Goal: Find specific page/section: Find specific page/section

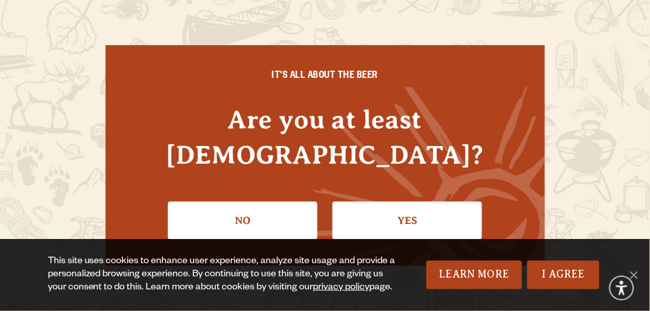
click at [366, 205] on link "Yes" at bounding box center [406, 221] width 149 height 38
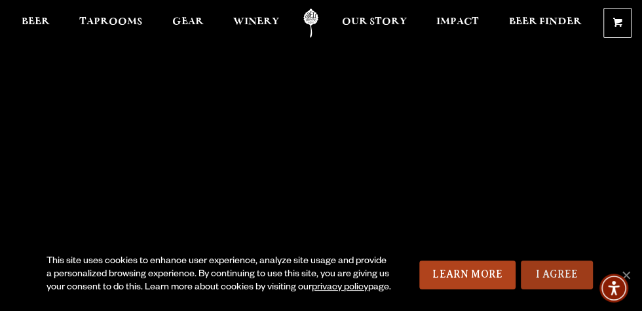
click at [578, 267] on link "I Agree" at bounding box center [557, 275] width 72 height 29
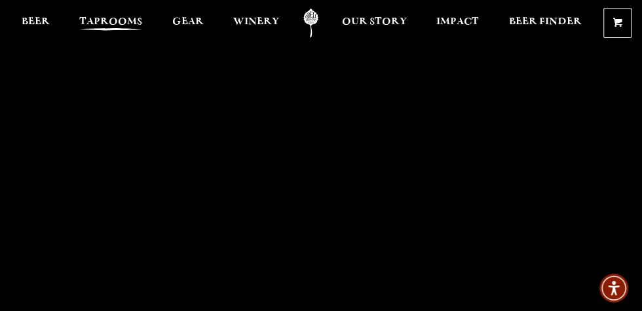
click at [121, 16] on span "Taprooms" at bounding box center [110, 21] width 63 height 10
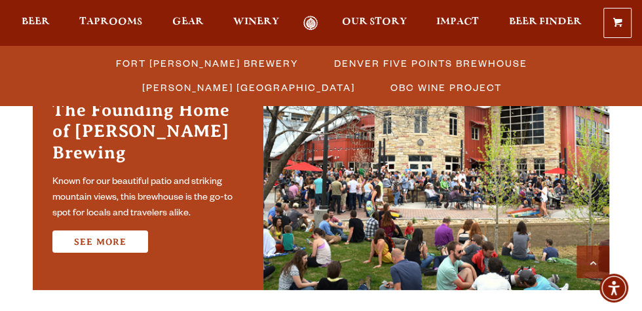
scroll to position [472, 0]
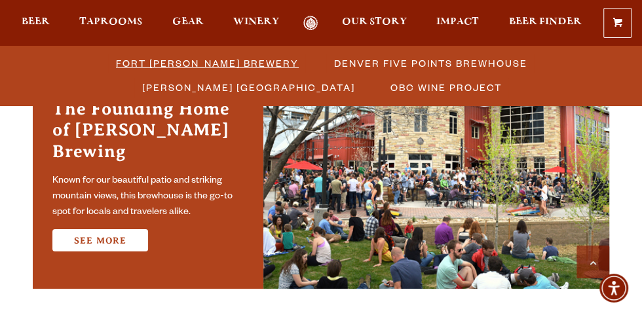
click at [116, 64] on span "Fort [PERSON_NAME] Brewery" at bounding box center [207, 63] width 183 height 19
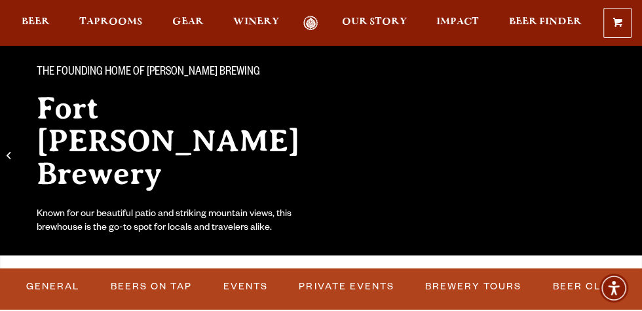
scroll to position [210, 0]
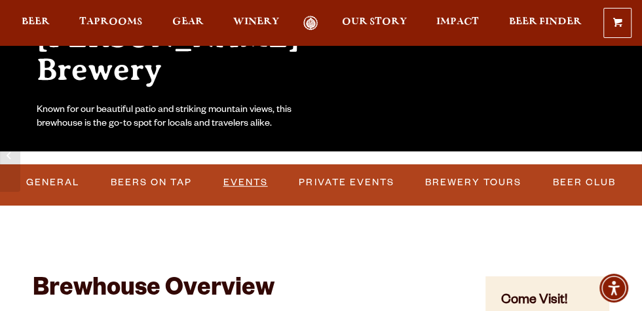
click at [246, 180] on link "Events" at bounding box center [245, 183] width 55 height 30
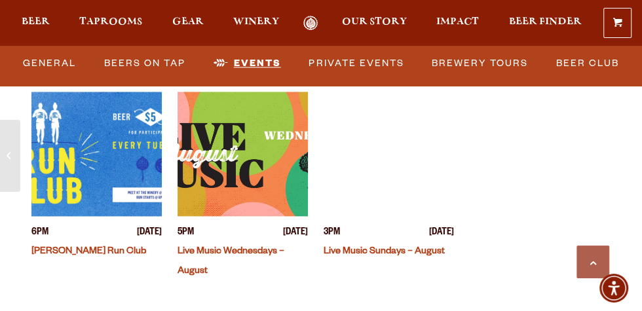
scroll to position [5810, 0]
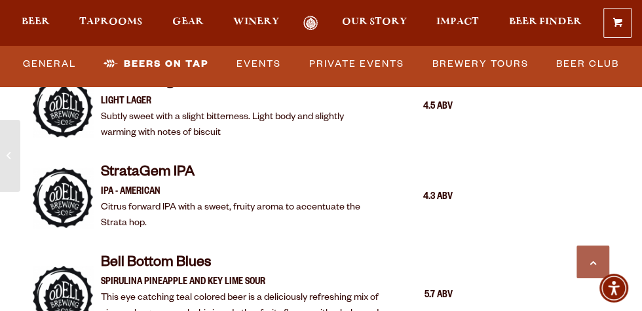
scroll to position [2363, 0]
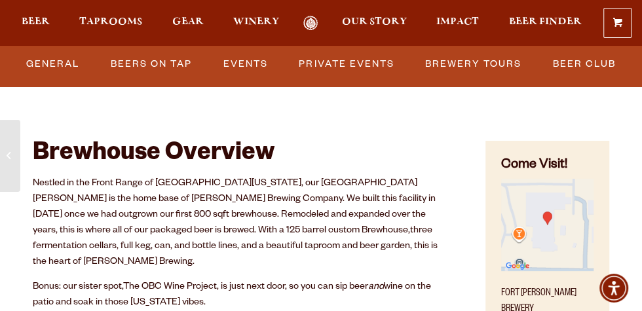
scroll to position [367, 0]
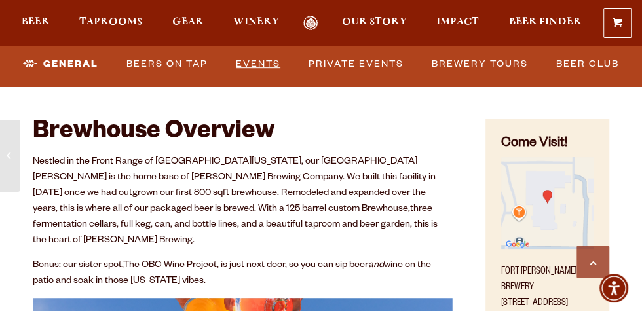
click at [261, 64] on link "Events" at bounding box center [258, 64] width 55 height 30
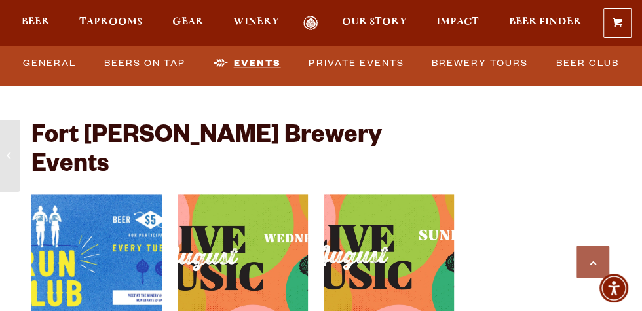
scroll to position [5862, 0]
